Goal: Task Accomplishment & Management: Manage account settings

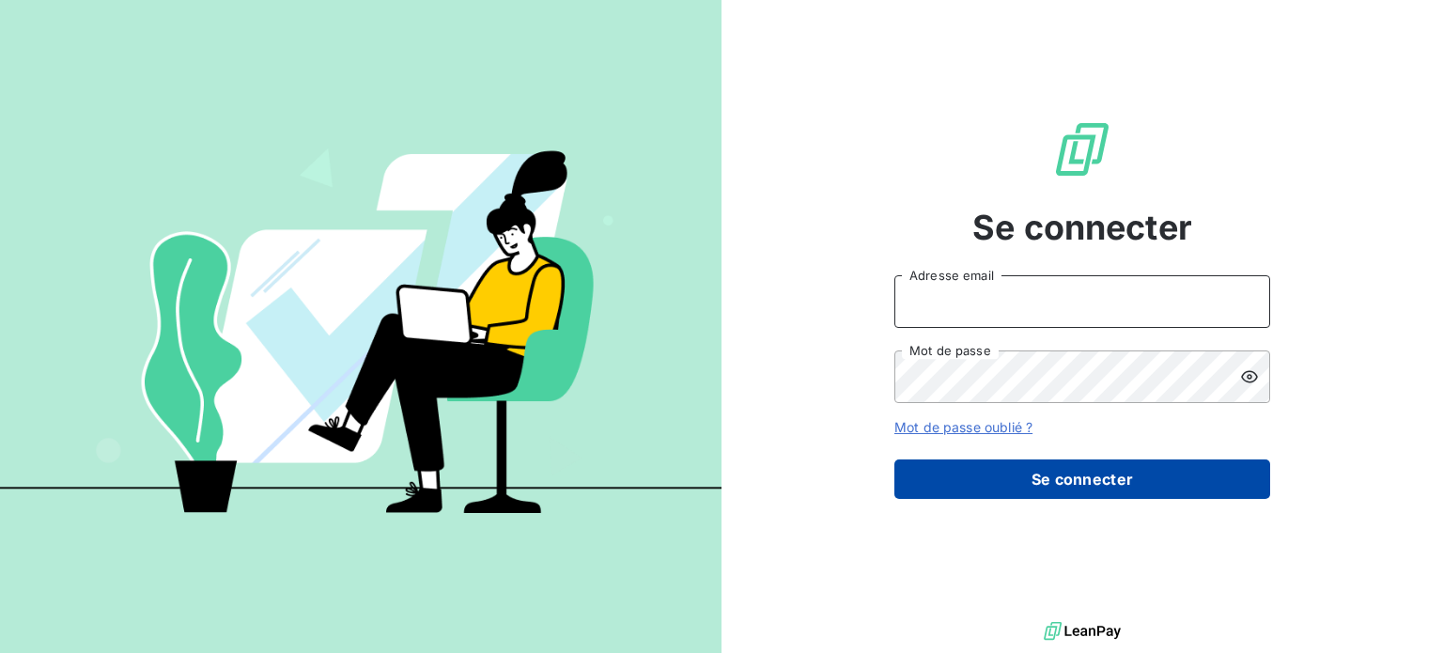
type input "[PERSON_NAME][EMAIL_ADDRESS][DOMAIN_NAME]"
click at [1059, 469] on button "Se connecter" at bounding box center [1082, 478] width 376 height 39
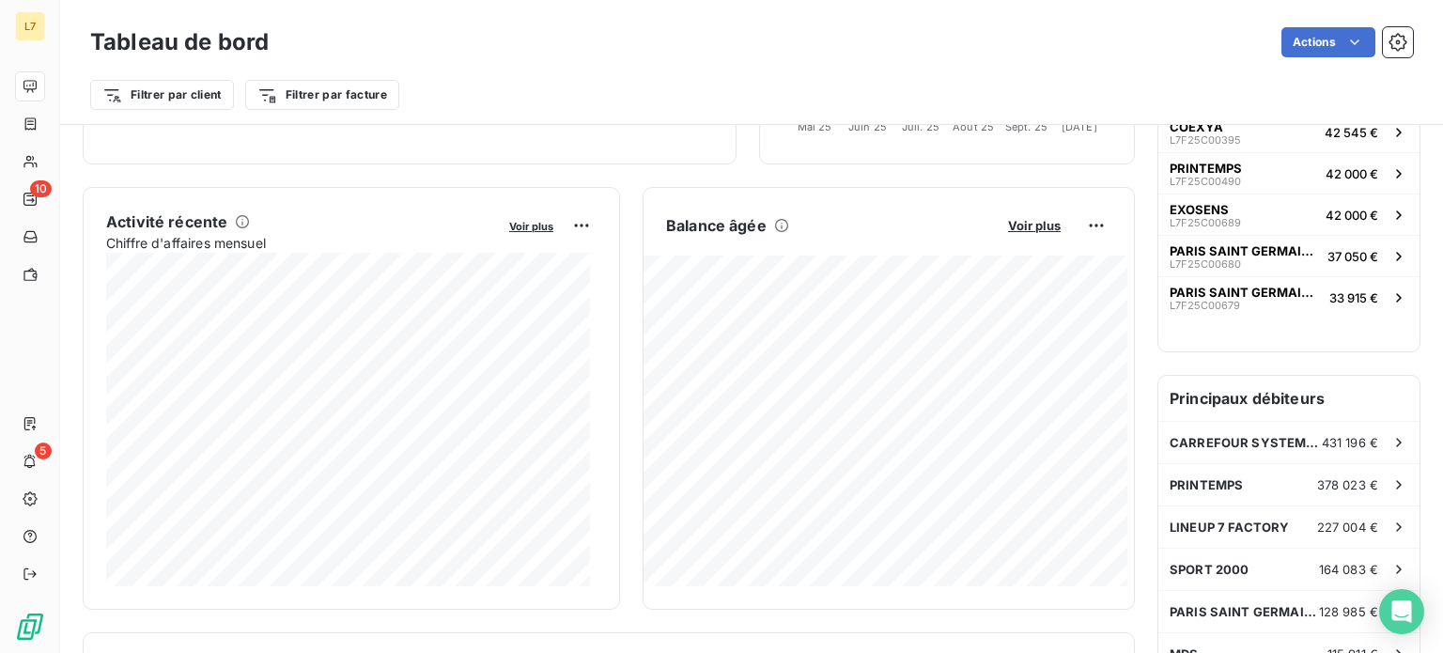
scroll to position [302, 0]
